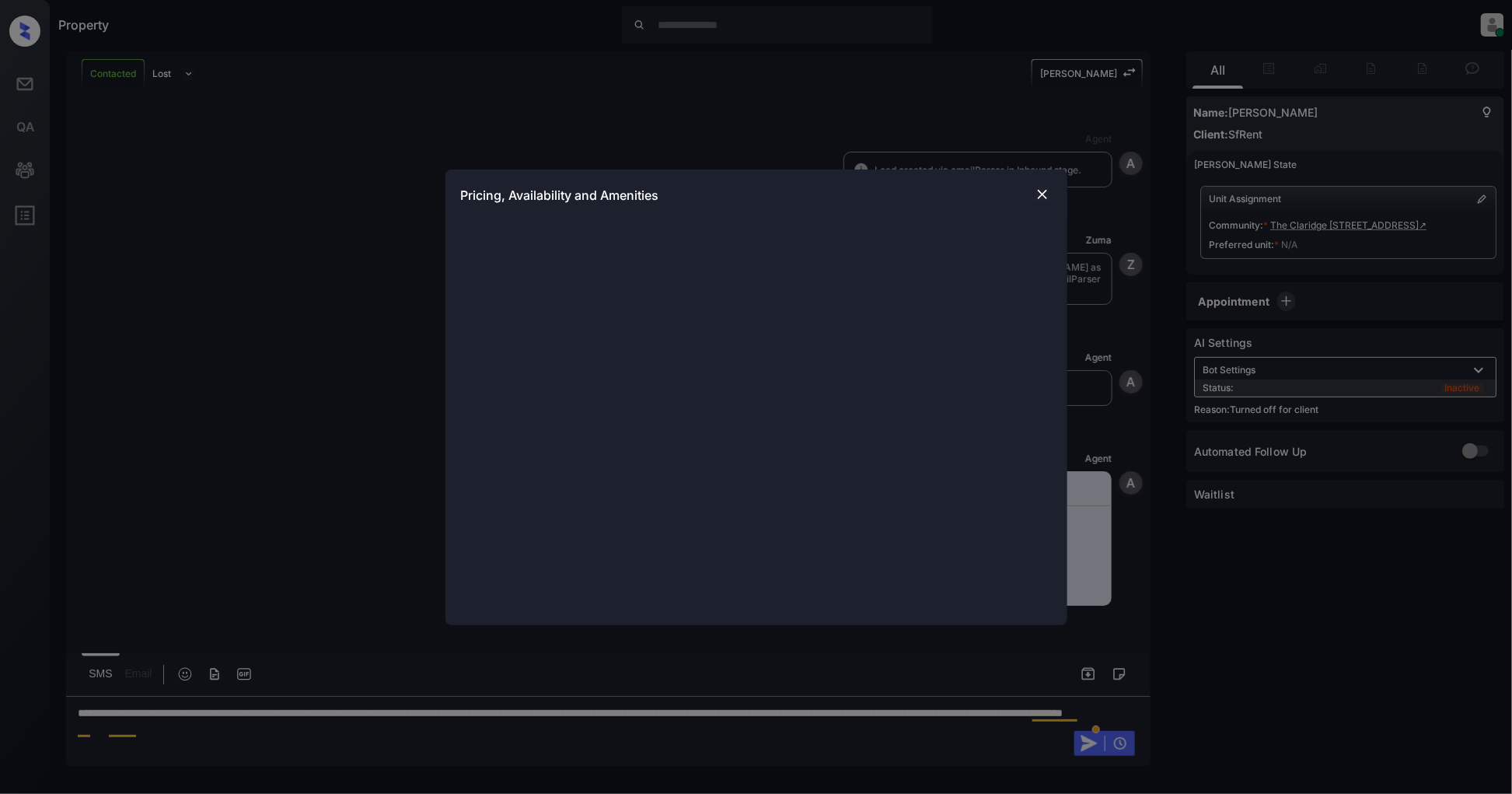
scroll to position [4662, 0]
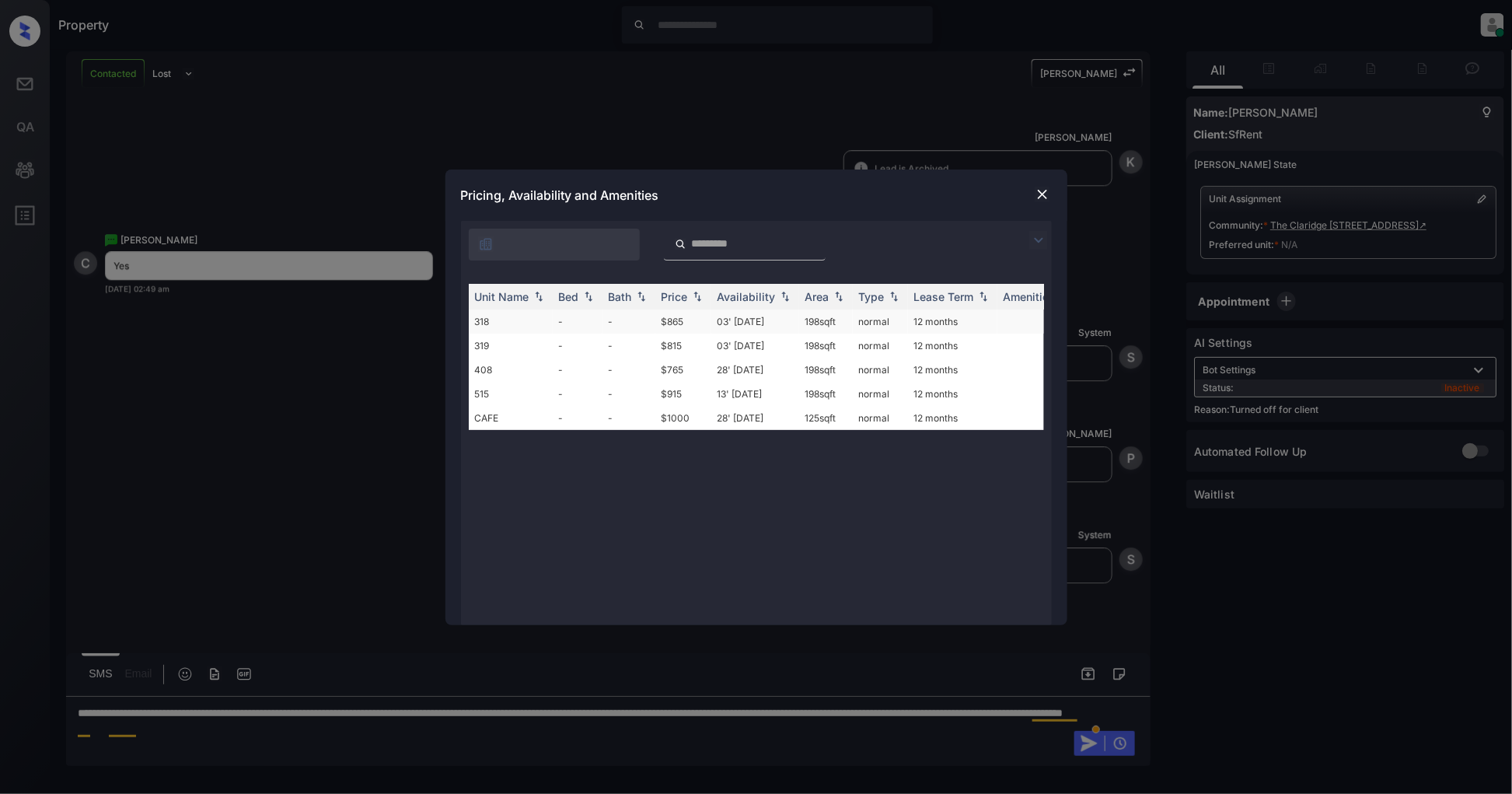
click at [515, 324] on td "318" at bounding box center [511, 321] width 84 height 24
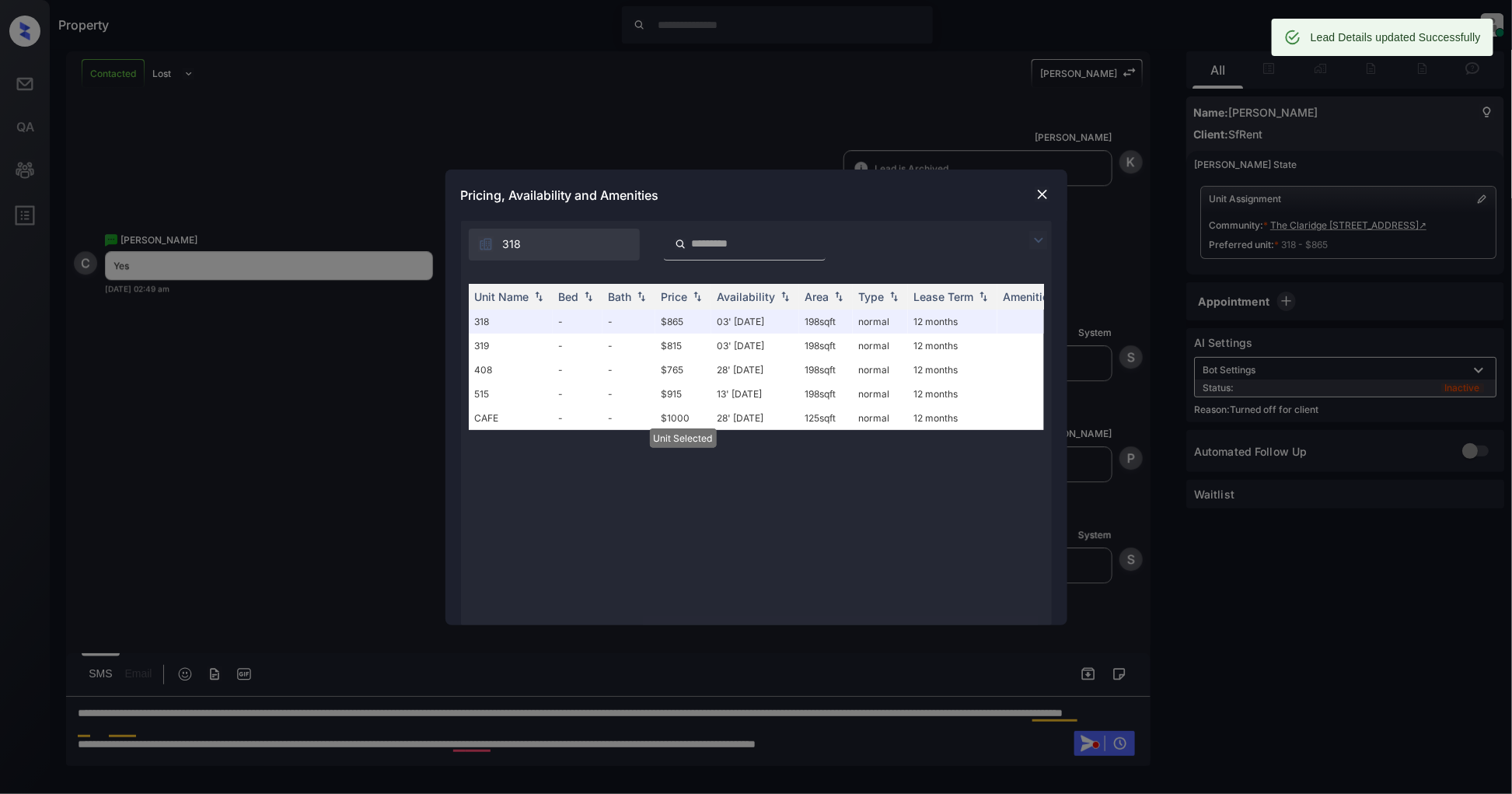
click at [1040, 193] on img at bounding box center [1043, 195] width 16 height 16
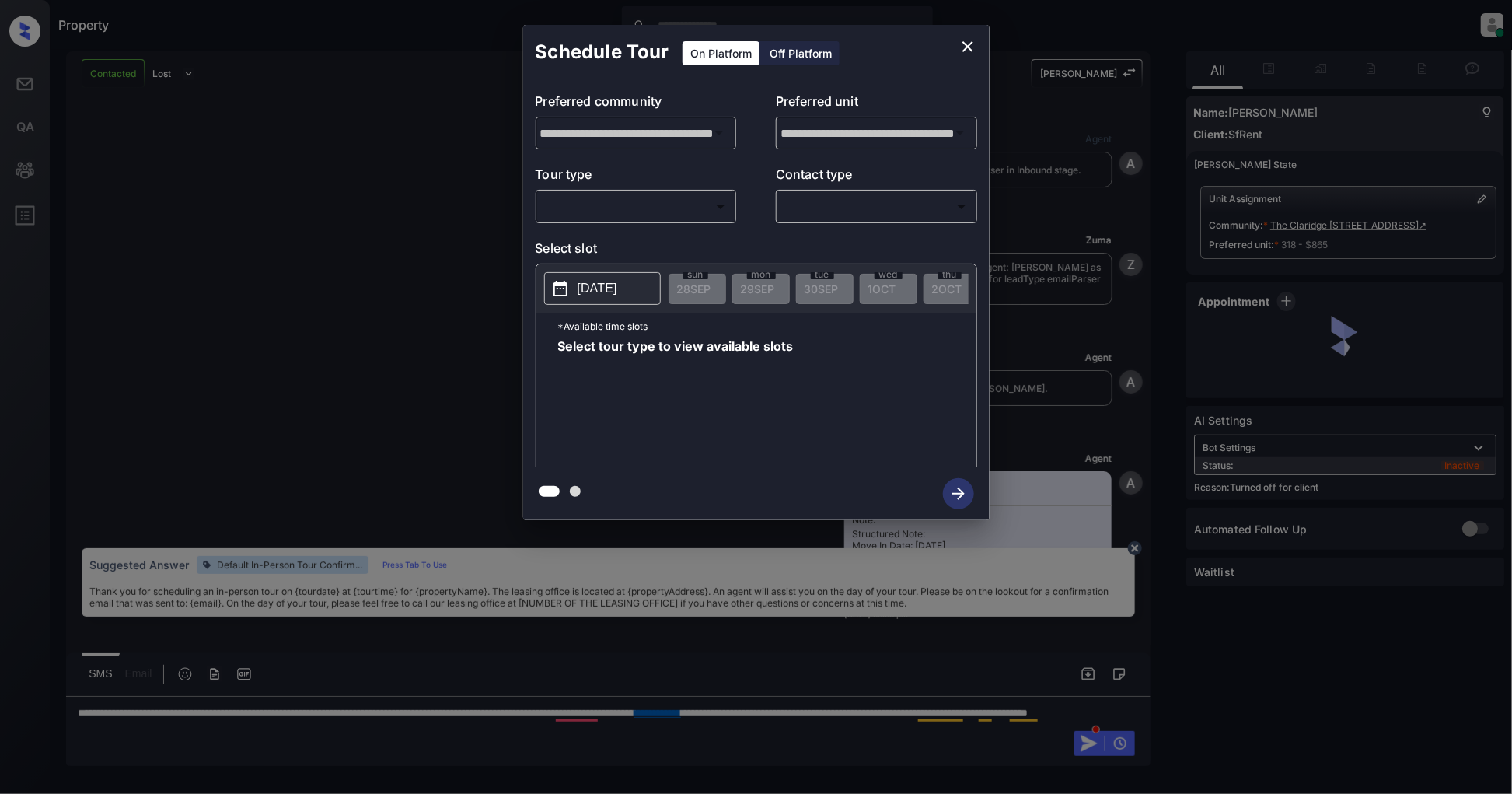
scroll to position [4764, 0]
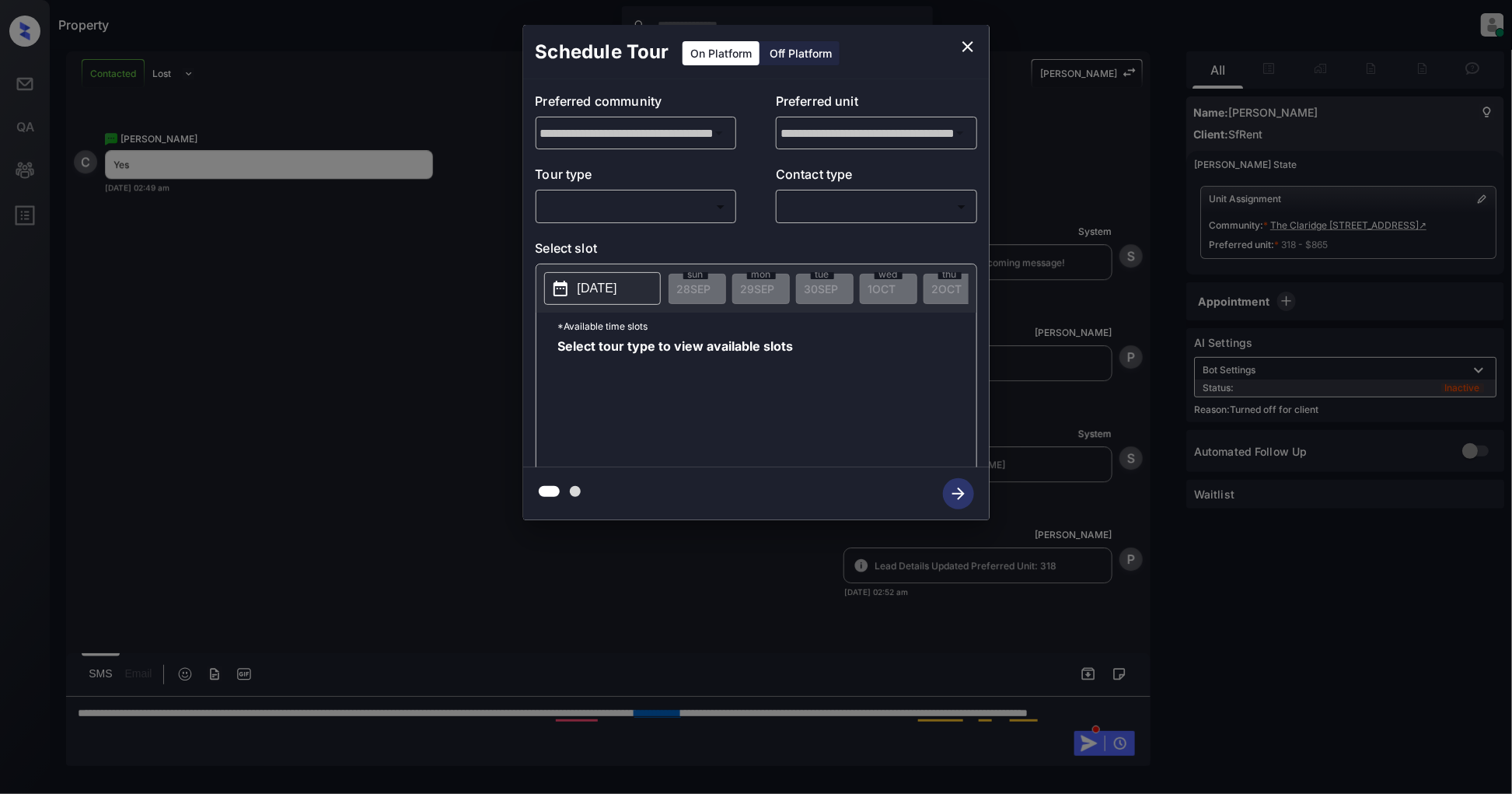
click at [786, 52] on div "Off Platform" at bounding box center [801, 53] width 78 height 24
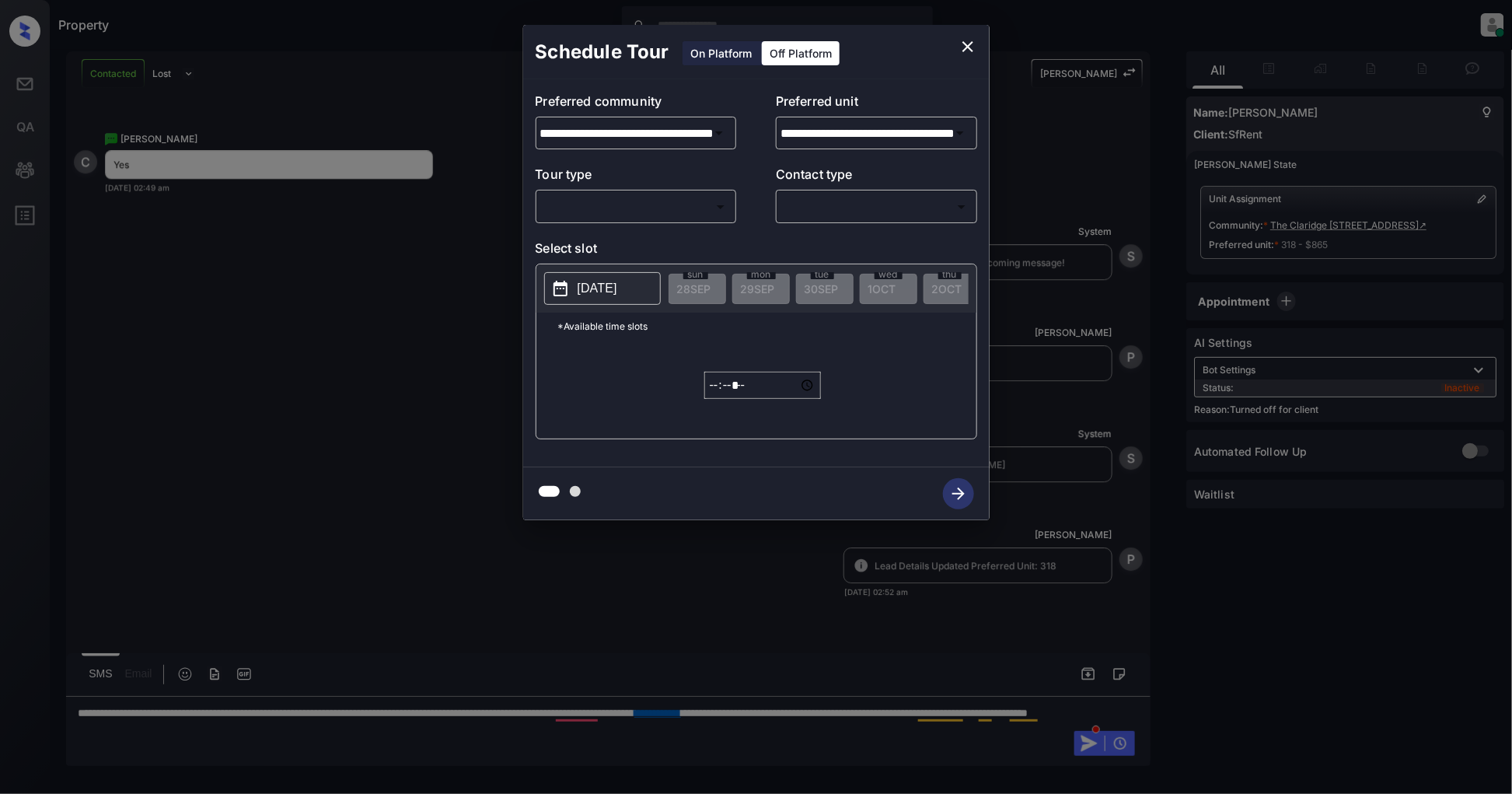
click at [634, 219] on body "Property Patrick Deasis Online Set yourself offline Set yourself on break Profi…" at bounding box center [756, 397] width 1512 height 794
click at [618, 239] on li "In Person" at bounding box center [636, 241] width 191 height 28
type input "********"
click at [773, 220] on div "Tour type In Person ******** ​ Contact type ​ ​" at bounding box center [757, 194] width 442 height 58
click at [801, 206] on body "Property Patrick Deasis Online Set yourself offline Set yourself on break Profi…" at bounding box center [756, 397] width 1512 height 794
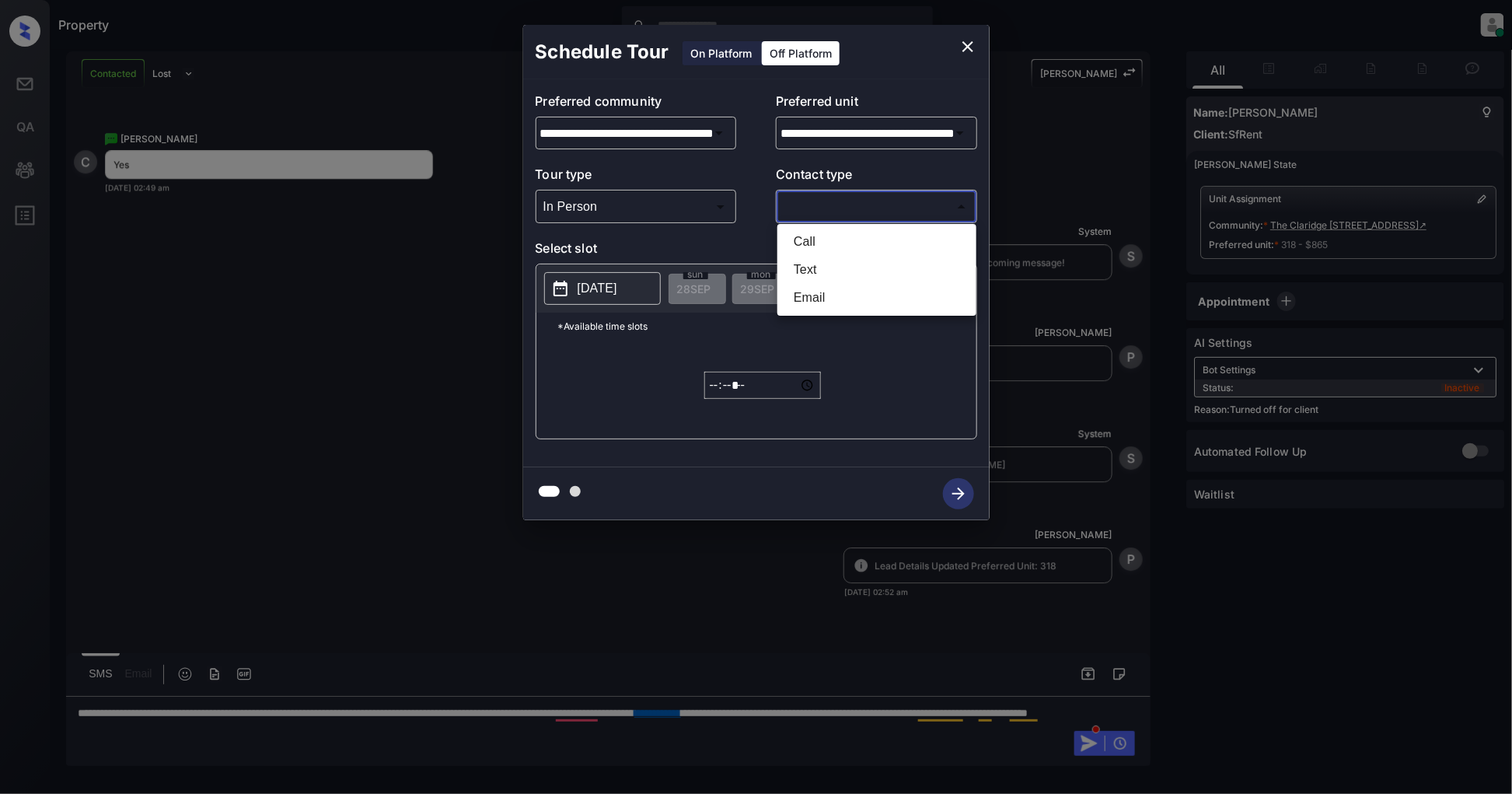
click at [806, 262] on li "Text" at bounding box center [876, 270] width 191 height 28
type input "****"
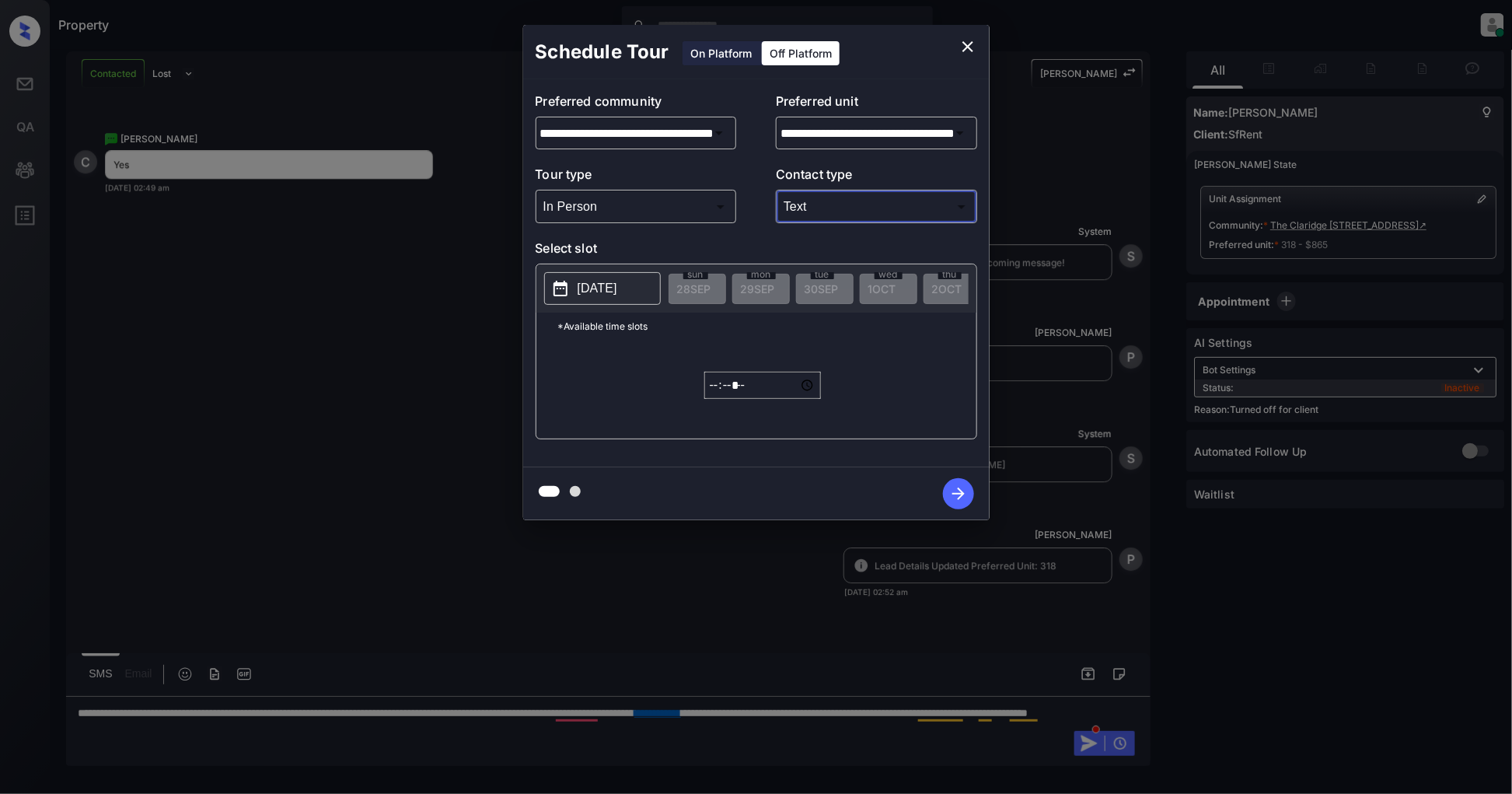
click at [617, 283] on p "2025-09-28" at bounding box center [597, 288] width 40 height 18
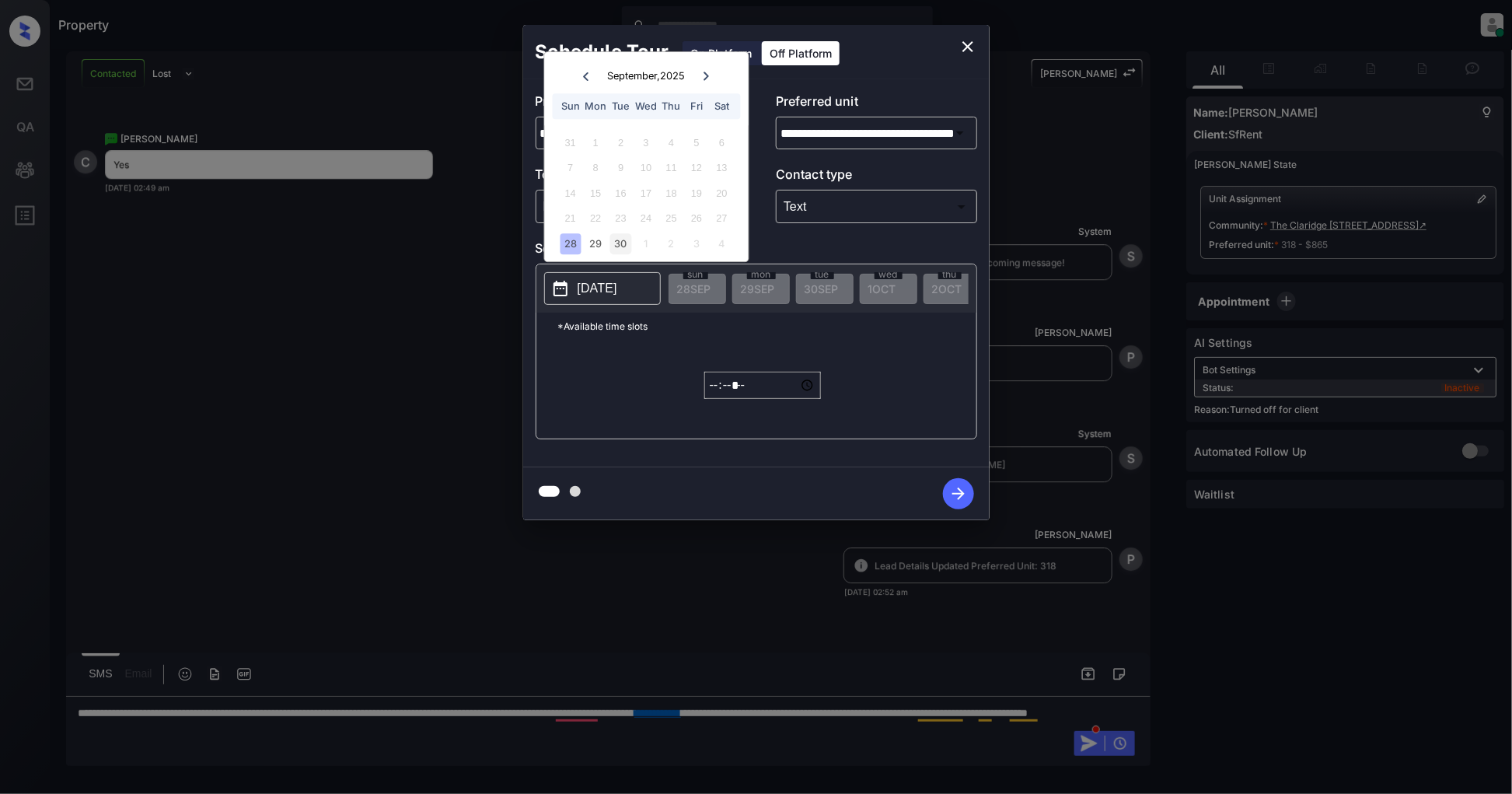
click at [616, 241] on div "30" at bounding box center [621, 244] width 21 height 21
click at [595, 244] on div "29" at bounding box center [596, 244] width 21 height 21
click at [709, 396] on input "*****" at bounding box center [763, 385] width 116 height 27
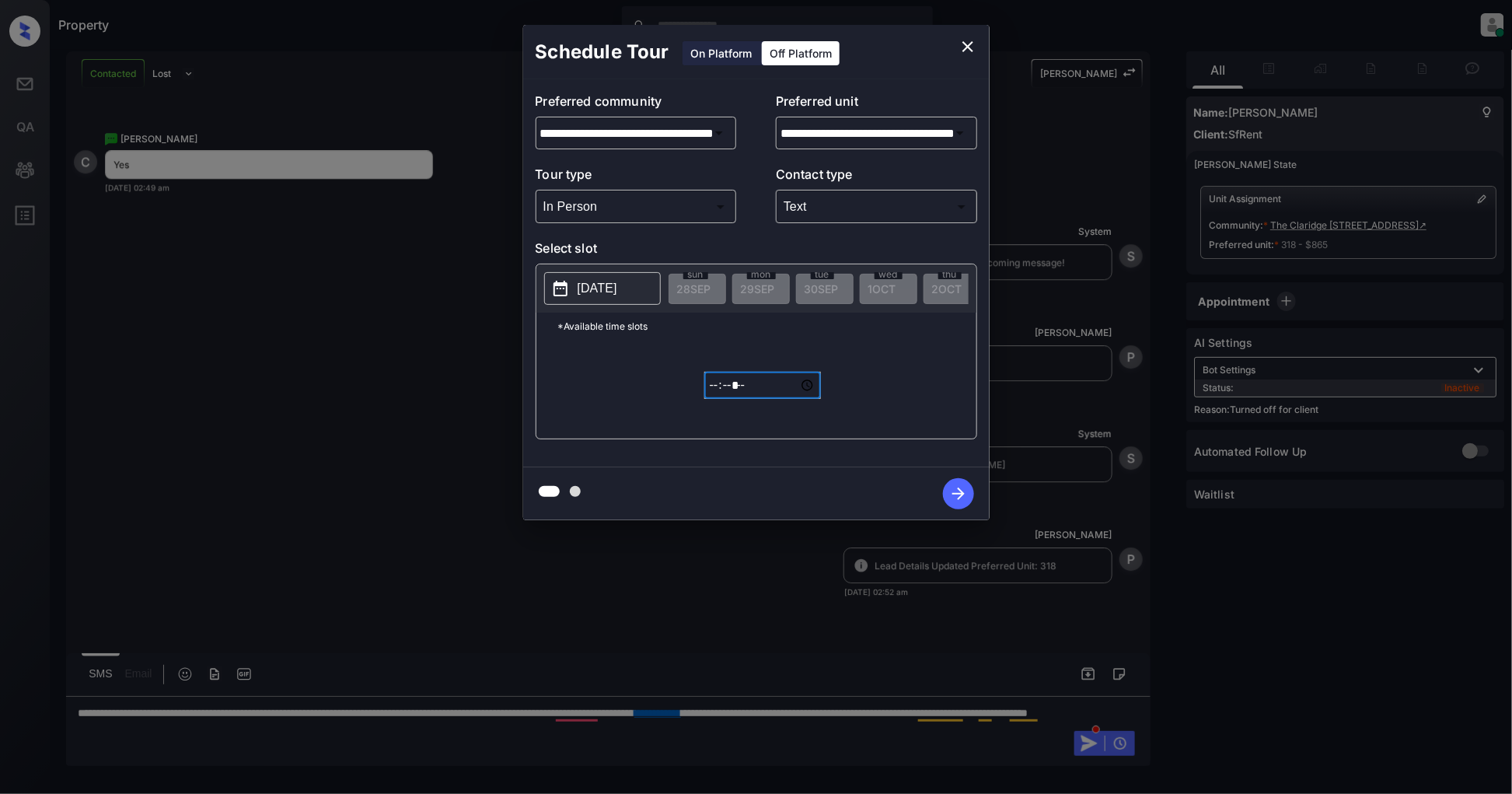
type input "*****"
click at [955, 502] on icon "button" at bounding box center [959, 493] width 31 height 31
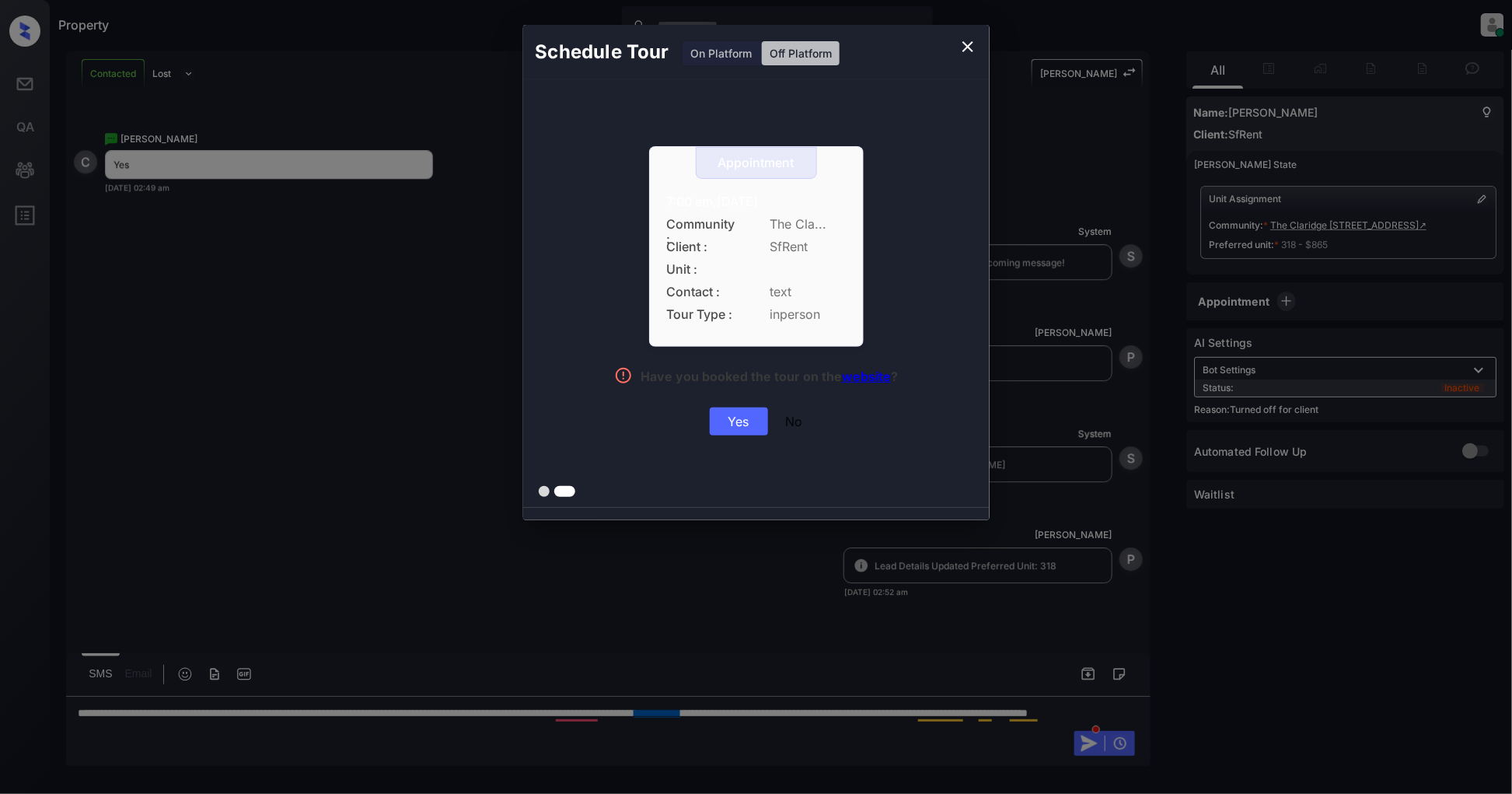
click at [740, 422] on div "Yes" at bounding box center [739, 421] width 58 height 28
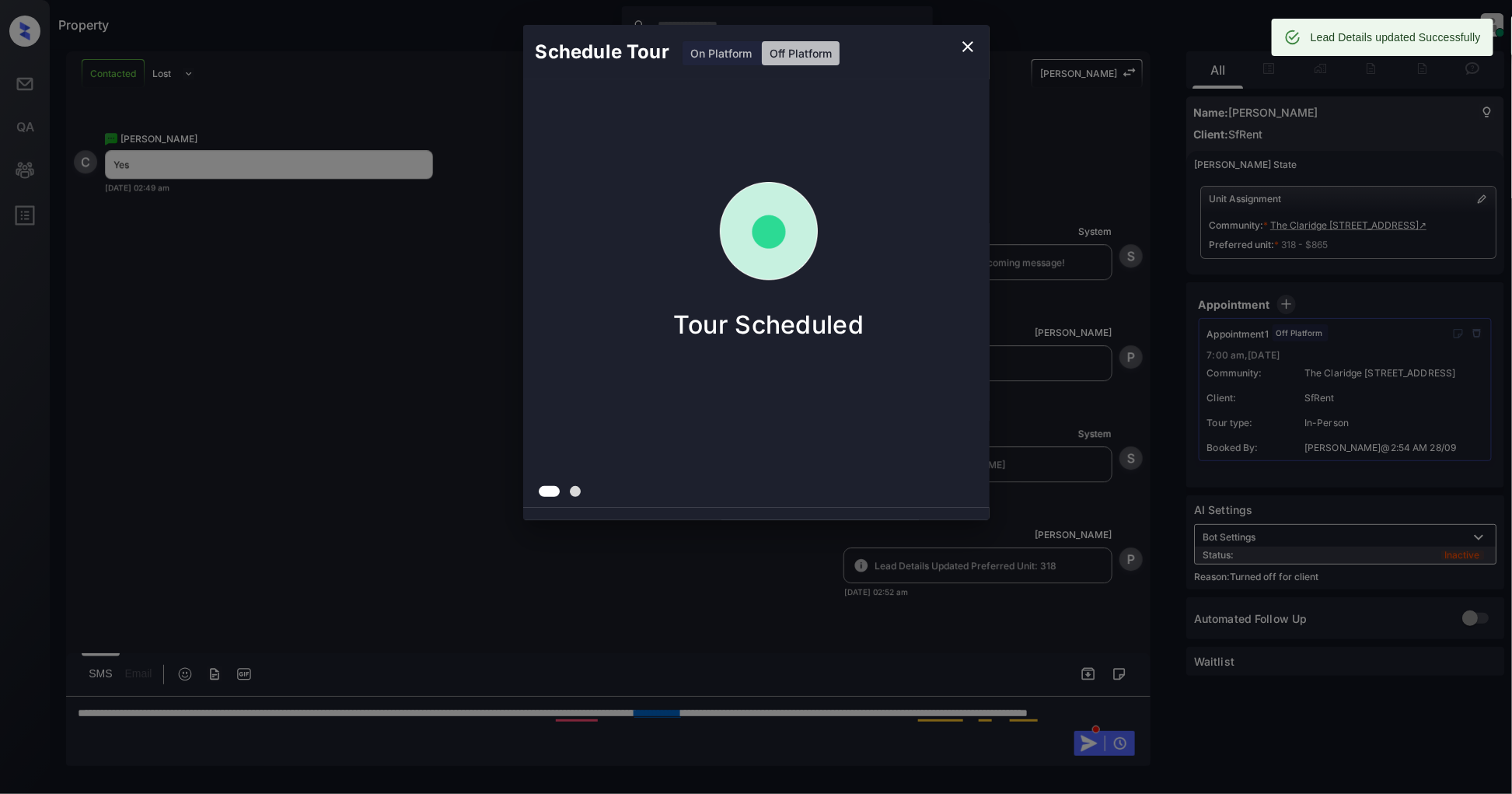
click at [977, 48] on icon "close" at bounding box center [967, 47] width 18 height 18
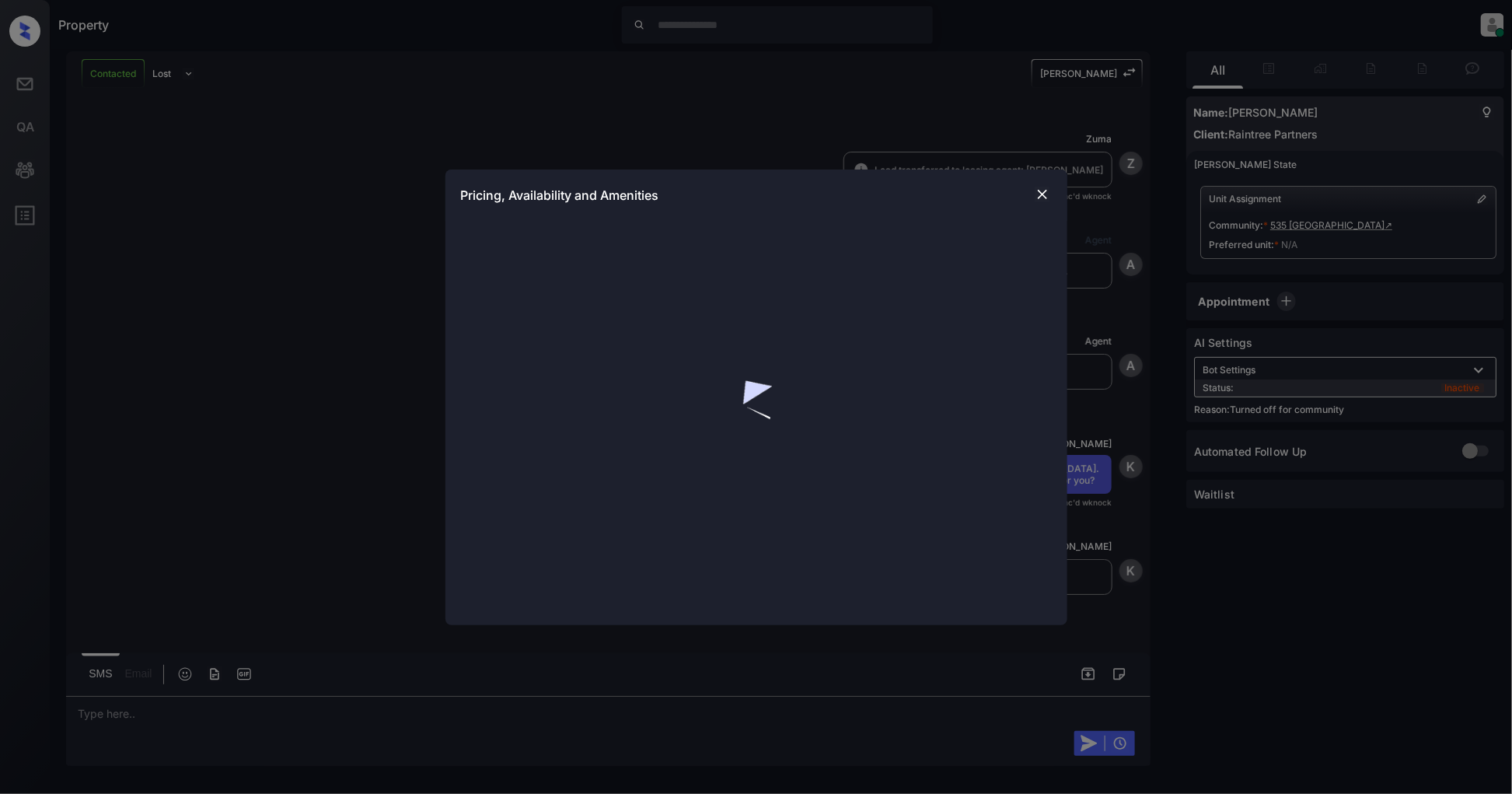
scroll to position [329, 0]
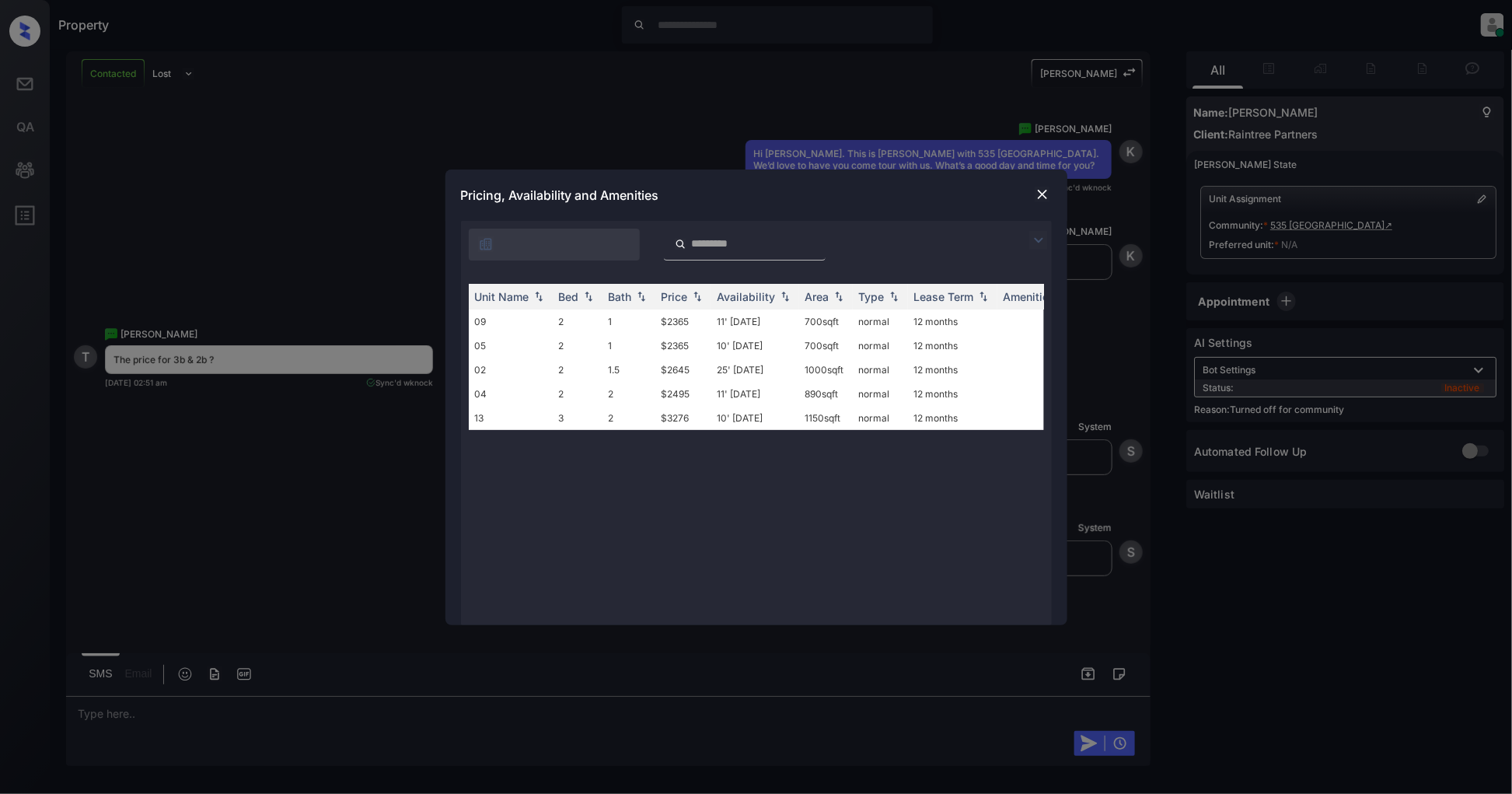
click at [1050, 242] on div at bounding box center [1042, 239] width 18 height 18
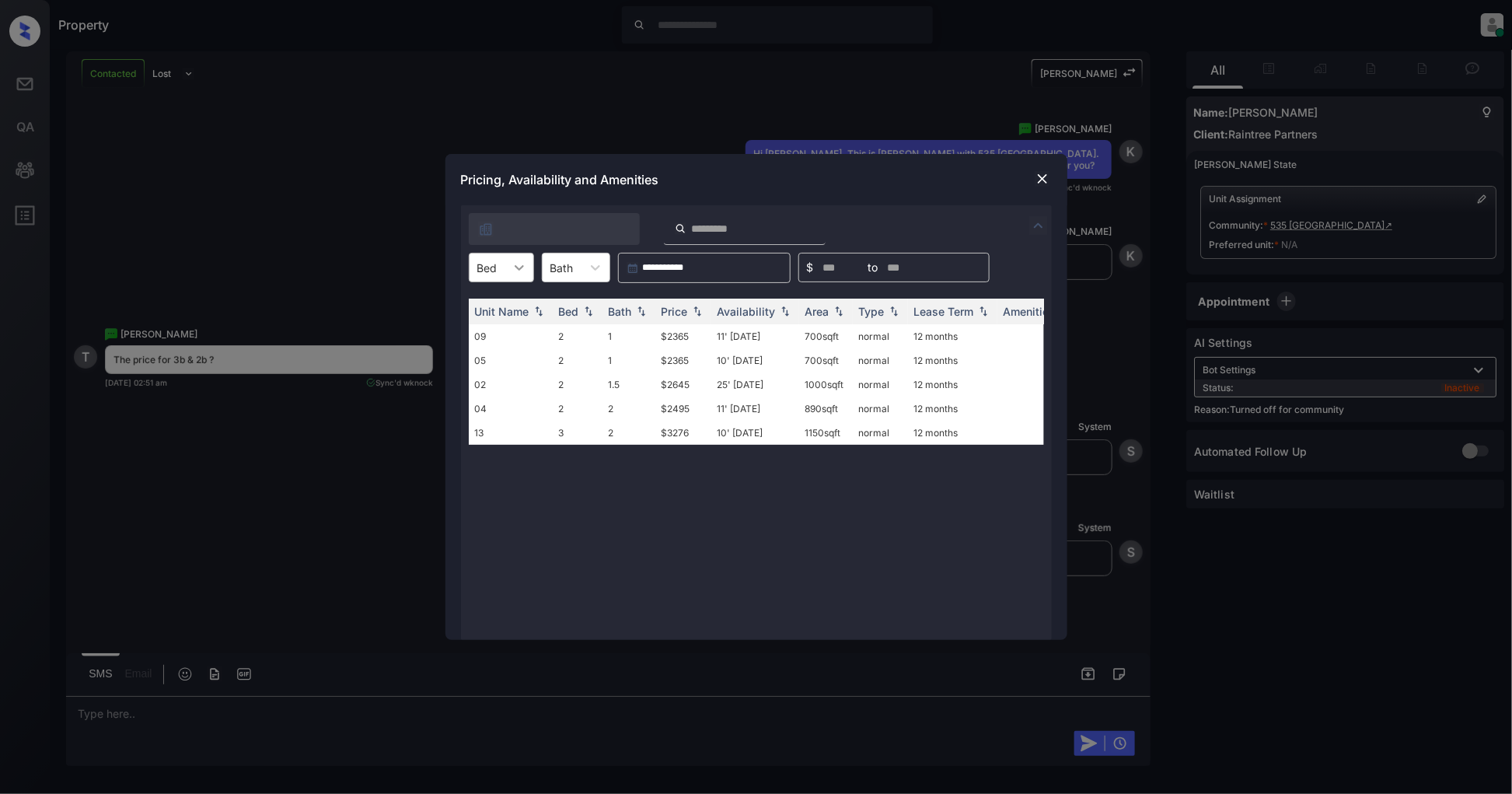
click at [515, 267] on icon at bounding box center [520, 268] width 16 height 16
click at [507, 301] on div "2" at bounding box center [501, 305] width 65 height 28
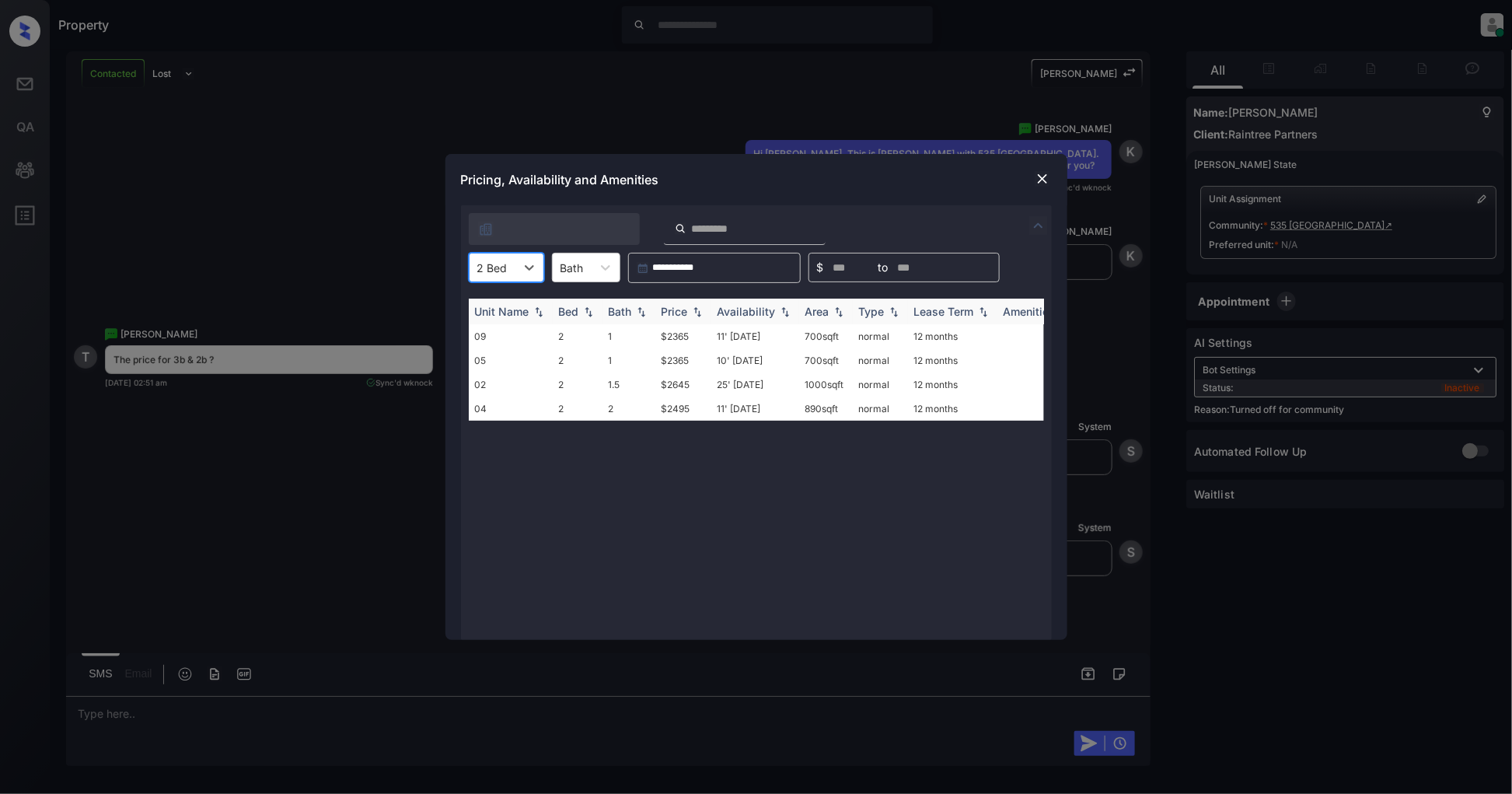
click at [690, 311] on img at bounding box center [698, 311] width 16 height 11
click at [690, 311] on img at bounding box center [698, 311] width 16 height 12
drag, startPoint x: 704, startPoint y: 332, endPoint x: 641, endPoint y: 340, distance: 63.5
click at [641, 340] on tr "09 2 1 $2365 11' Sep 25 700 sqft normal 12 months" at bounding box center [875, 336] width 812 height 24
copy tr "$2365"
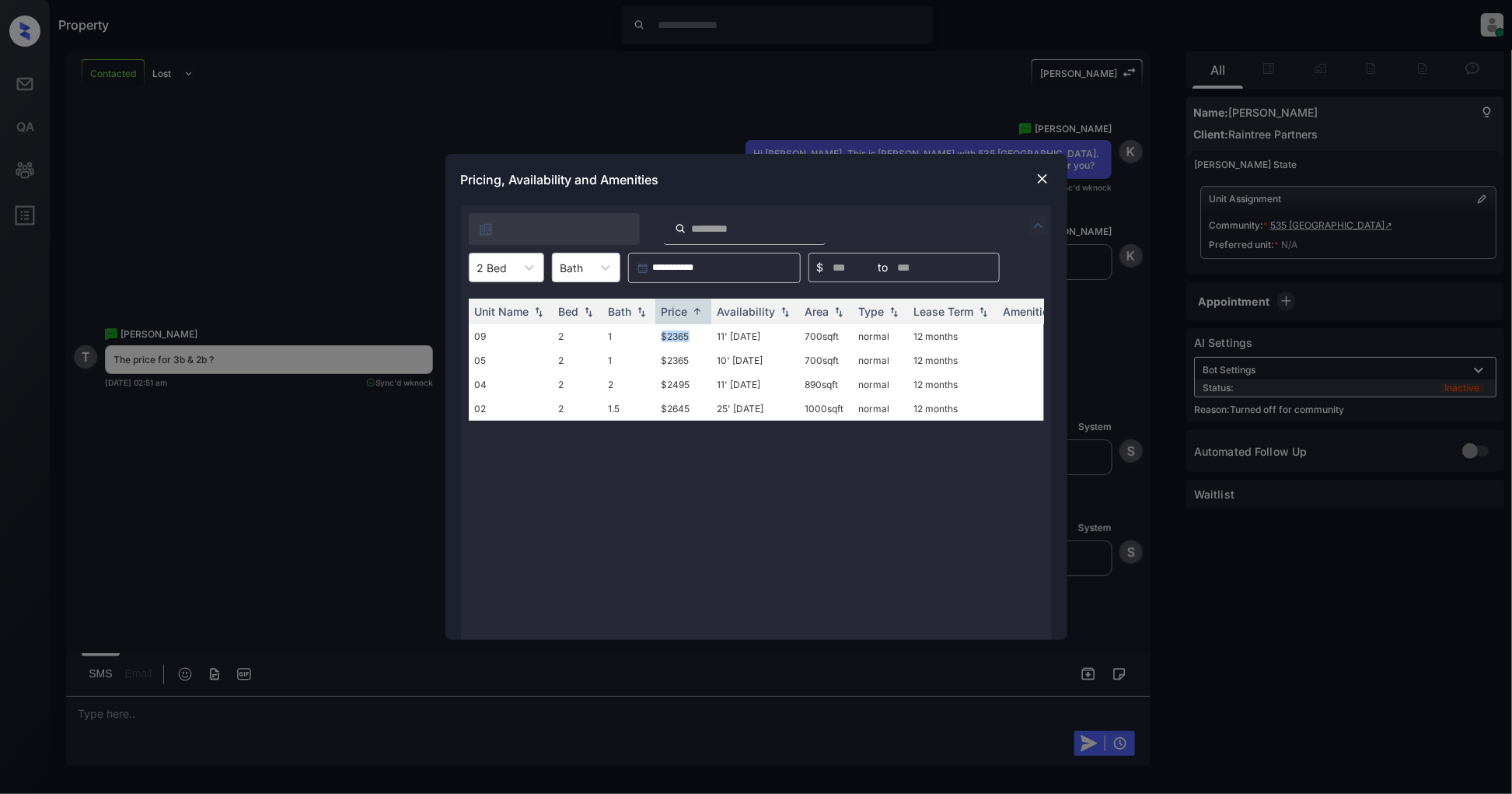
click at [509, 270] on div "2 Bed" at bounding box center [492, 268] width 46 height 22
click at [511, 335] on div "3" at bounding box center [507, 333] width 76 height 28
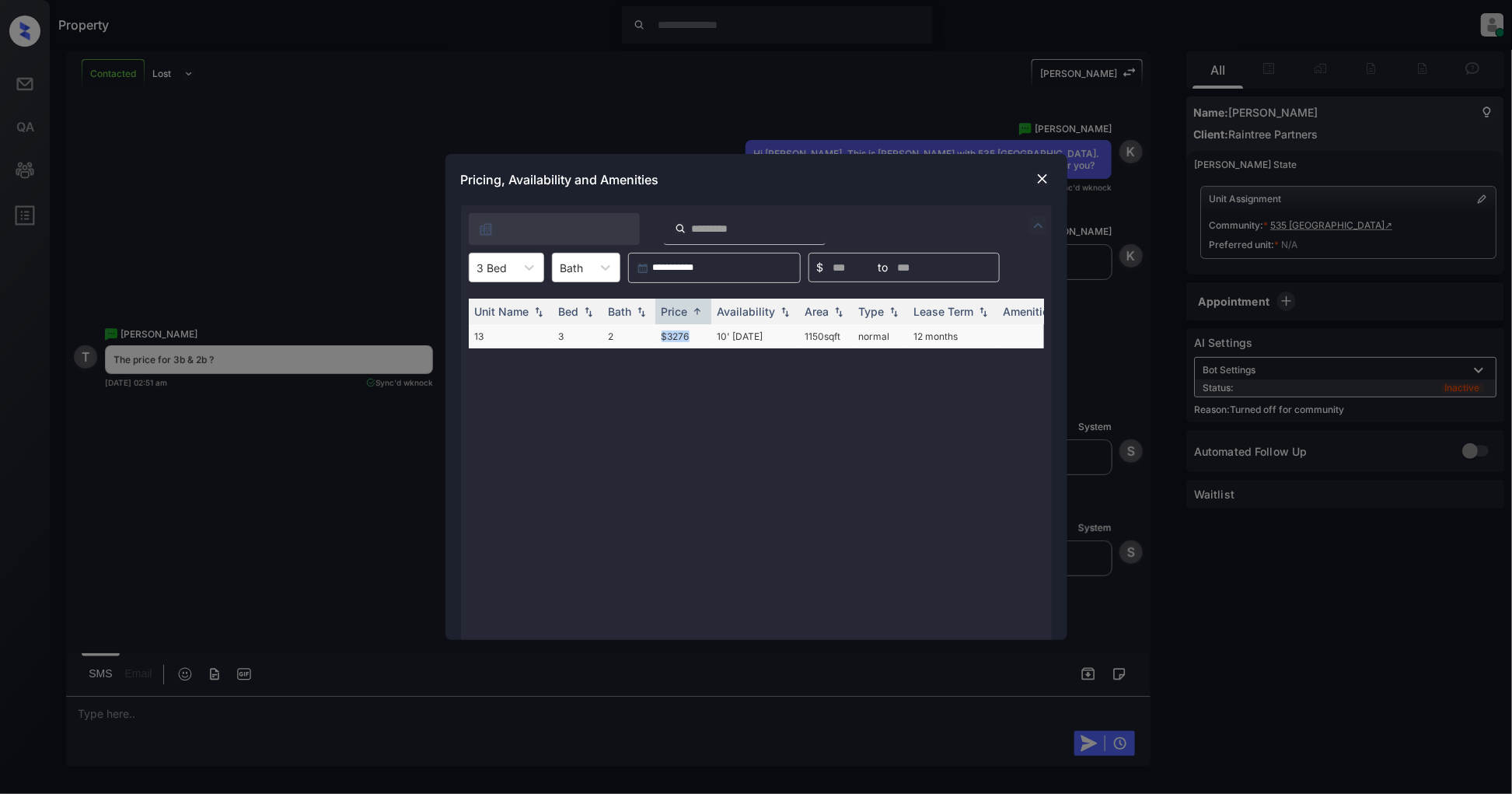
drag, startPoint x: 694, startPoint y: 334, endPoint x: 649, endPoint y: 342, distance: 45.7
click at [649, 342] on tr "13 3 2 $3276 10' Oct 25 1150 sqft normal 12 months" at bounding box center [875, 336] width 812 height 24
copy tr "$3276"
click at [1040, 173] on img at bounding box center [1043, 178] width 16 height 16
